Goal: Task Accomplishment & Management: Complete application form

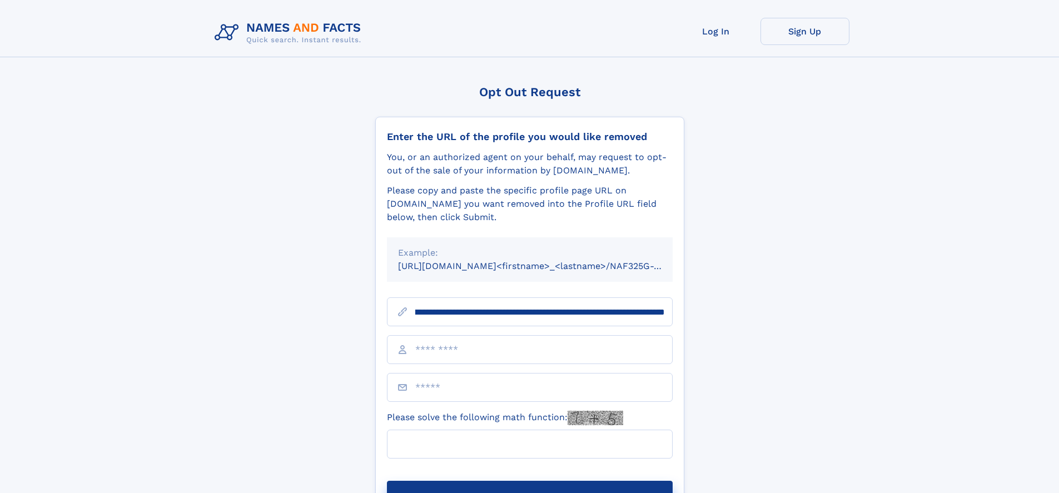
scroll to position [0, 117]
type input "**********"
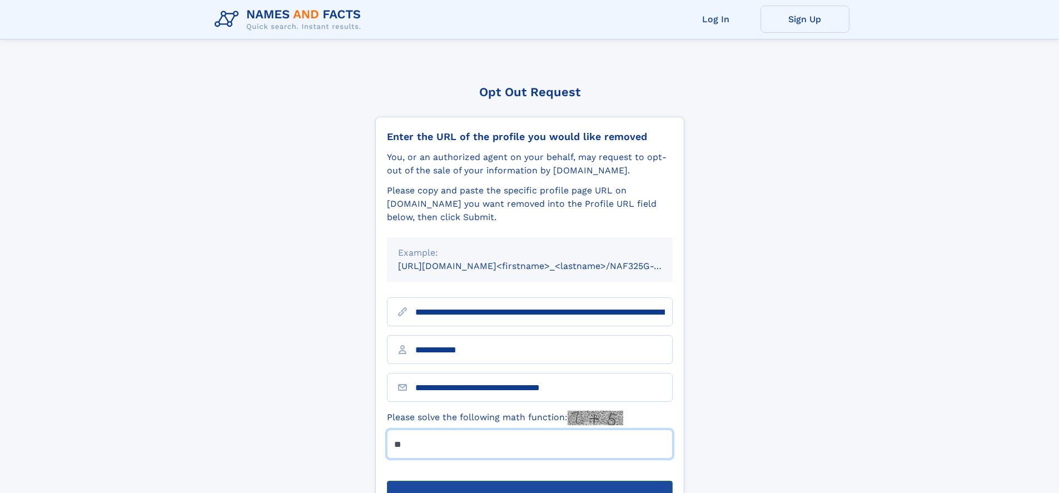
type input "**"
click at [529, 481] on button "Submit Opt Out Request" at bounding box center [530, 499] width 286 height 36
